Goal: Use online tool/utility: Utilize a website feature to perform a specific function

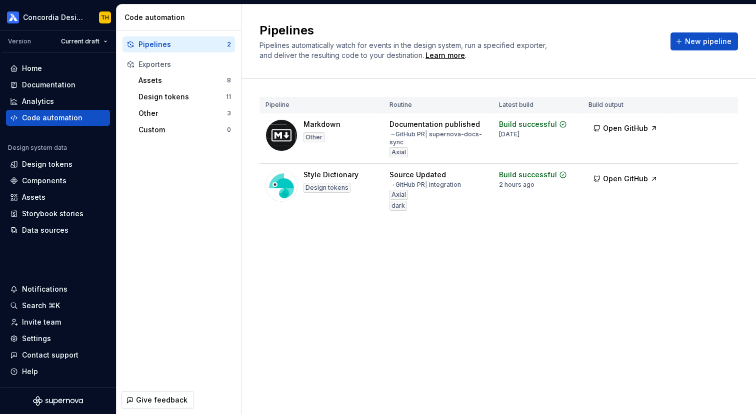
scroll to position [1979, 0]
click at [687, 175] on button "Run" at bounding box center [692, 177] width 34 height 18
click at [602, 175] on button "Open GitHub" at bounding box center [625, 179] width 74 height 18
type textarea "*"
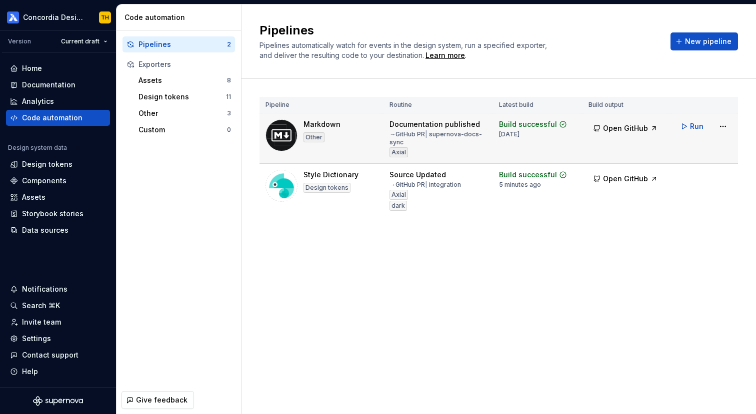
type textarea "*"
